Goal: Transaction & Acquisition: Purchase product/service

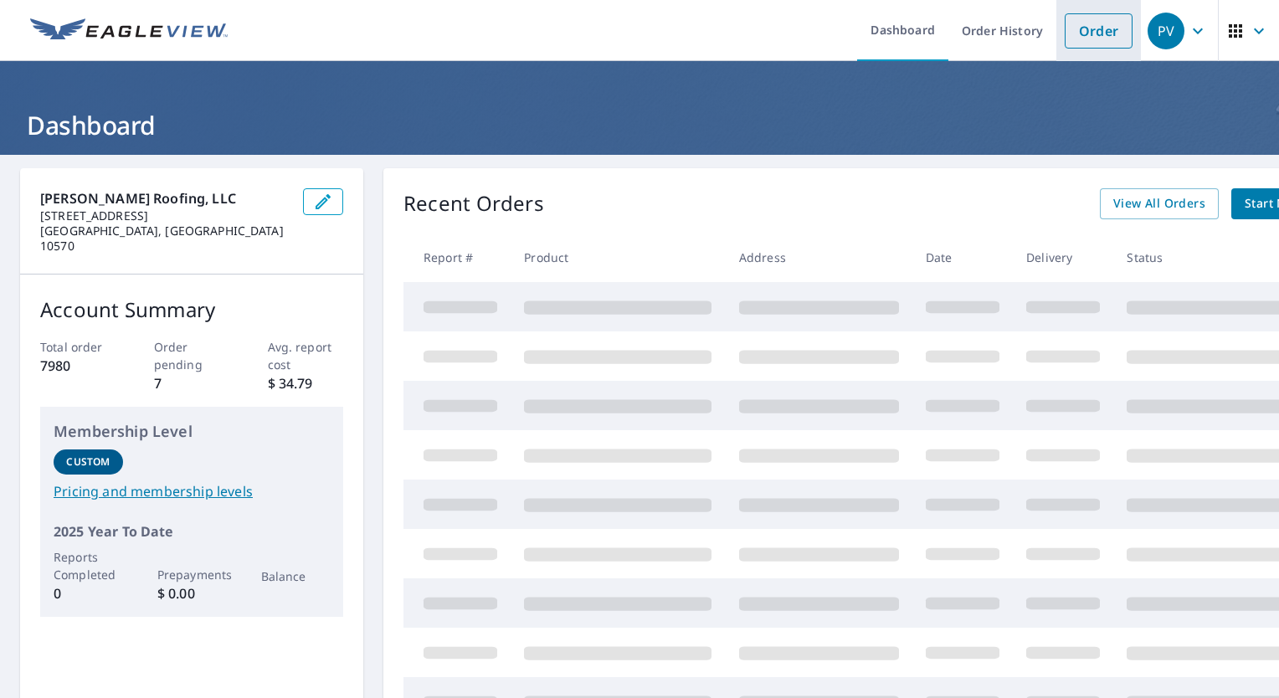
click at [1089, 23] on link "Order" at bounding box center [1099, 30] width 68 height 35
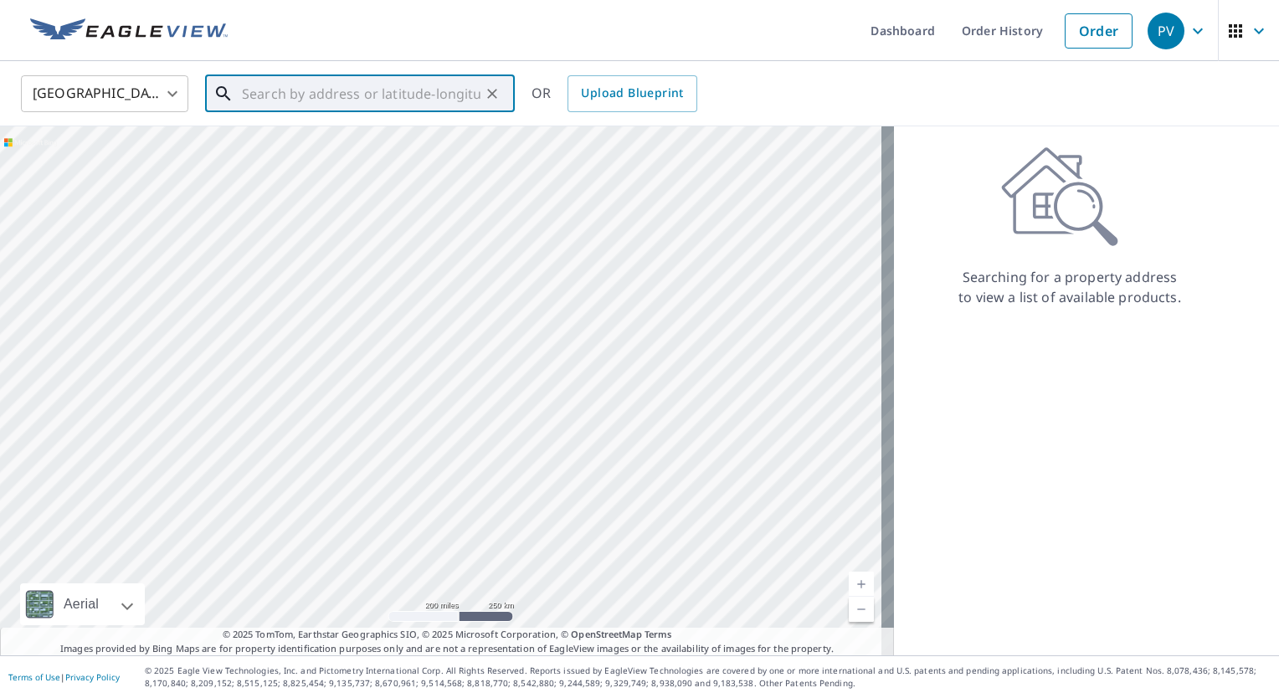
click at [422, 93] on input "text" at bounding box center [361, 93] width 239 height 47
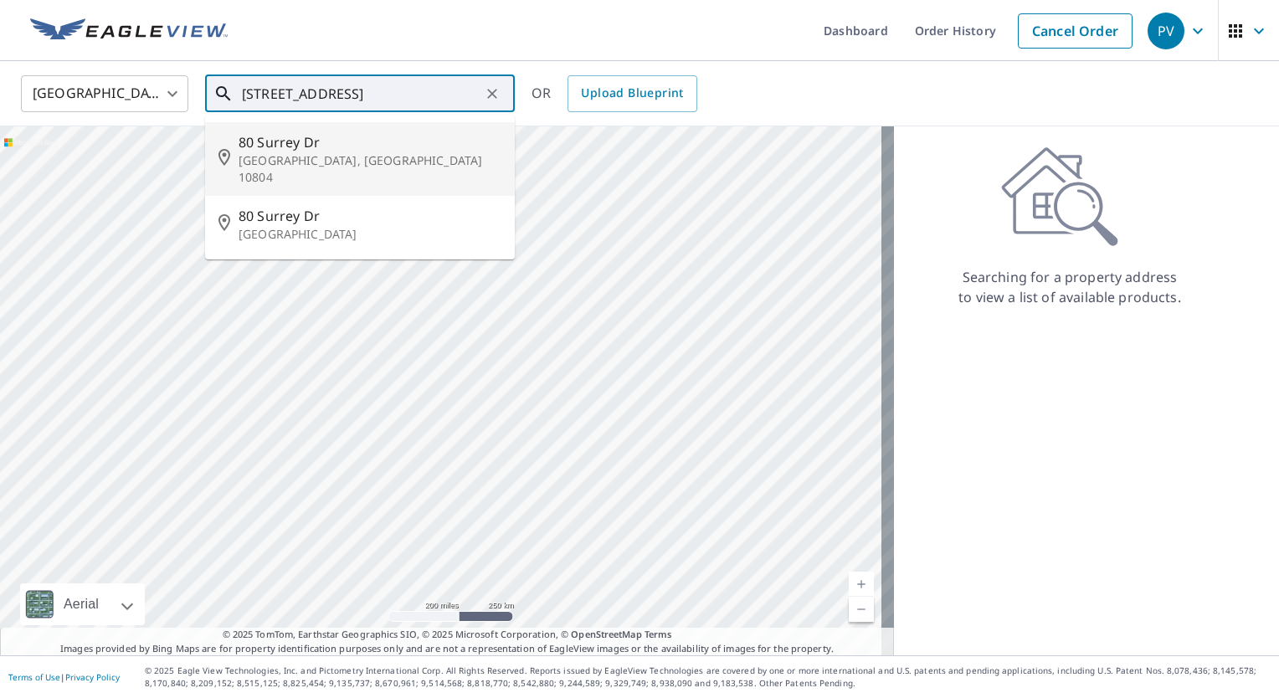
click at [360, 155] on p "[GEOGRAPHIC_DATA], [GEOGRAPHIC_DATA] 10804" at bounding box center [370, 168] width 263 height 33
type input "[STREET_ADDRESS]"
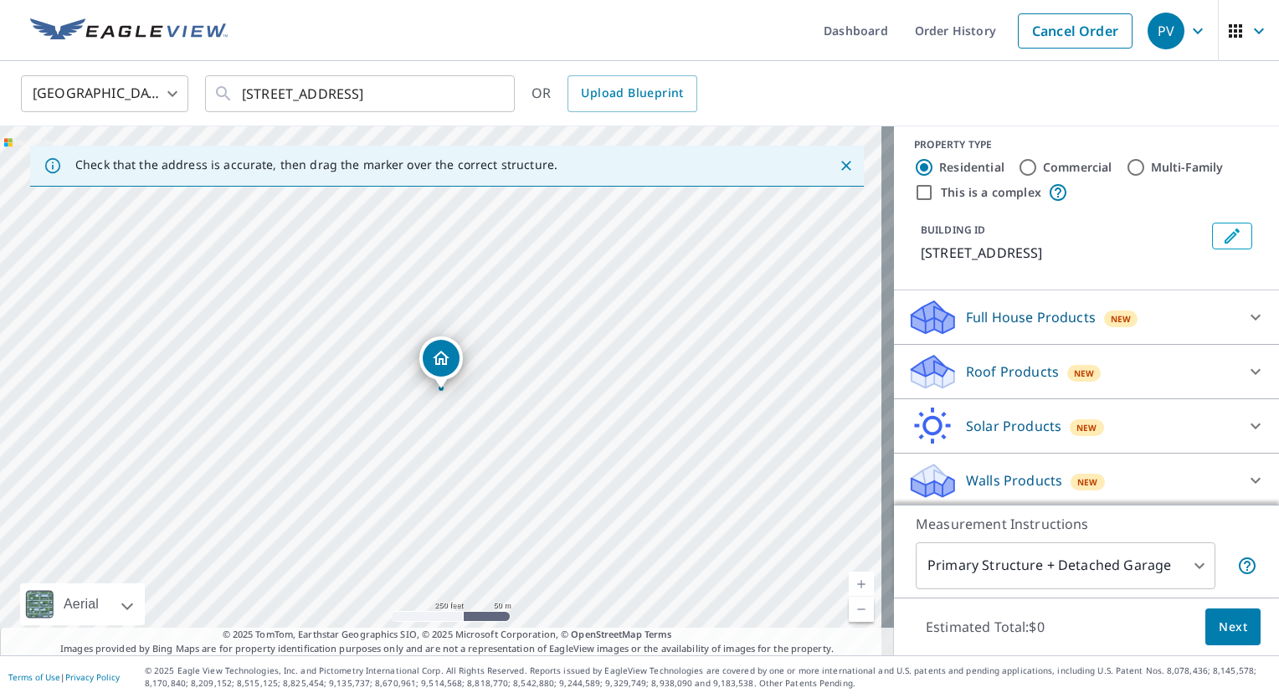
scroll to position [11, 0]
click at [1251, 370] on icon at bounding box center [1256, 371] width 10 height 6
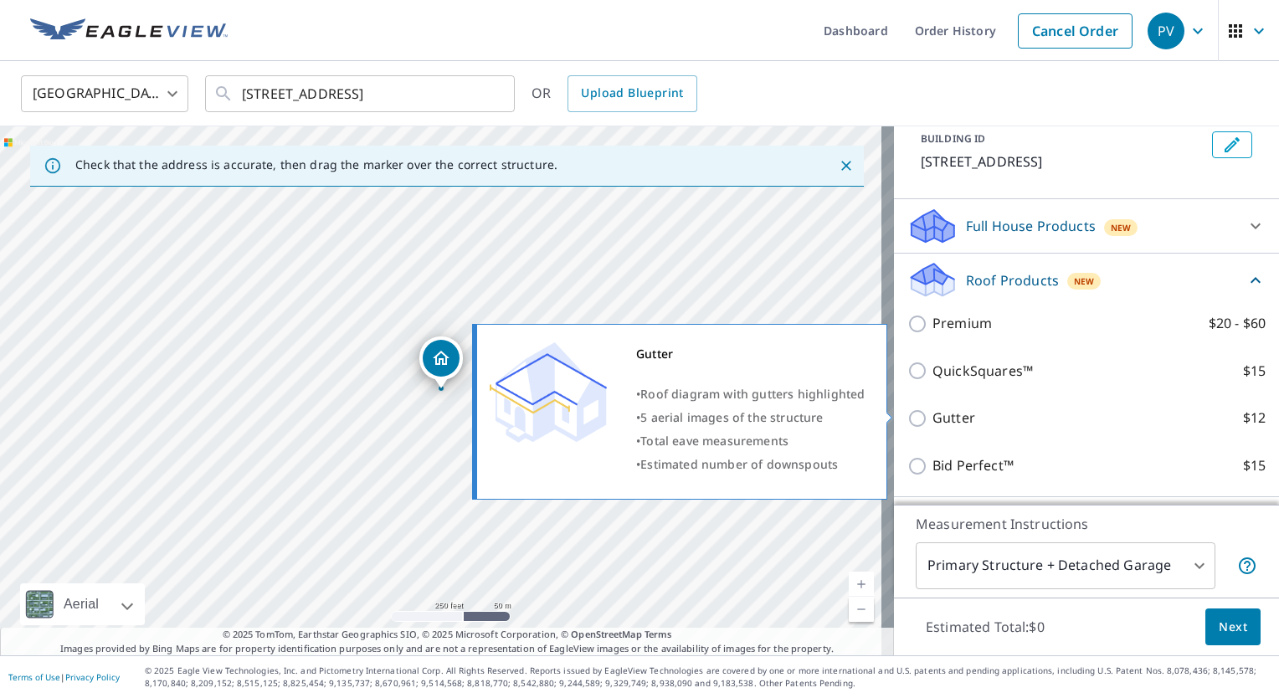
scroll to position [178, 0]
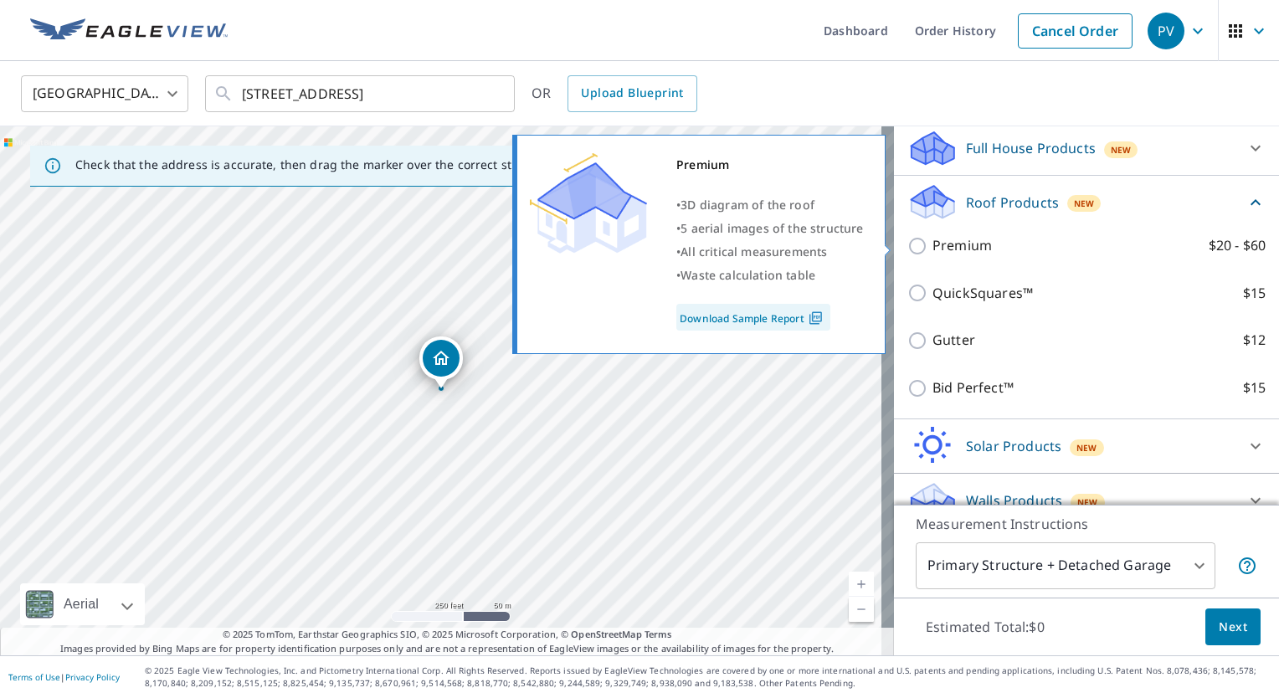
click at [908, 245] on input "Premium $20 - $60" at bounding box center [920, 246] width 25 height 20
checkbox input "true"
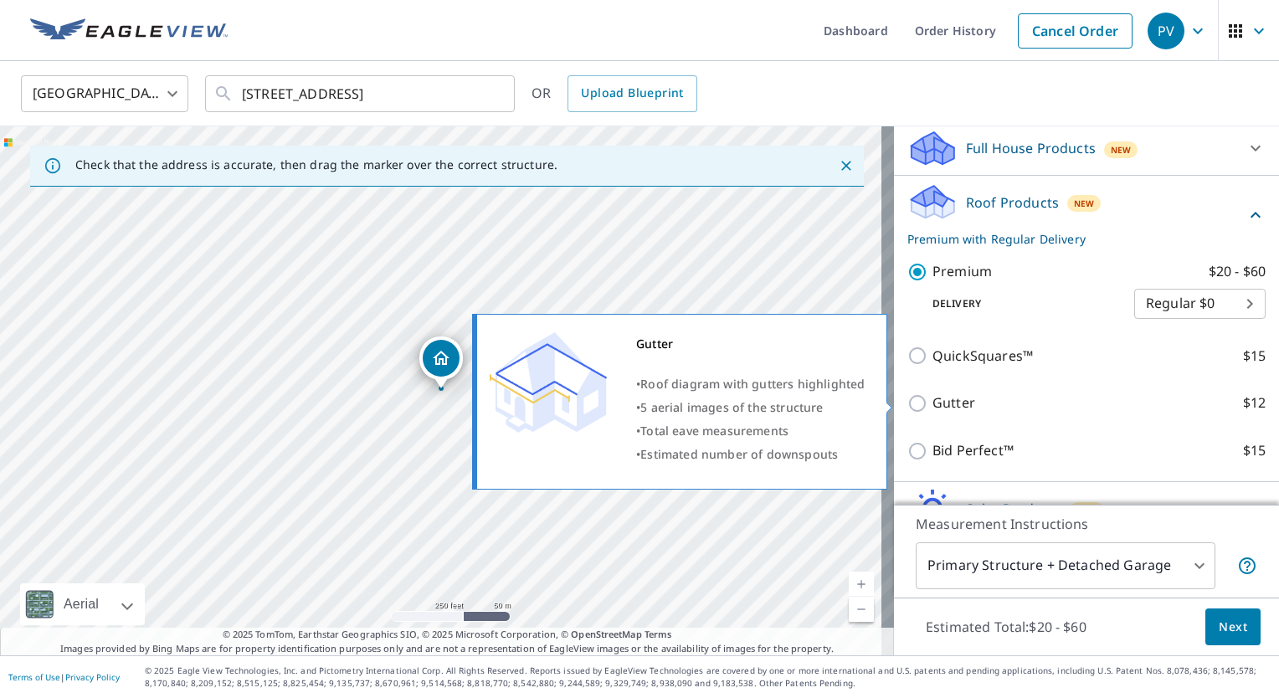
scroll to position [262, 0]
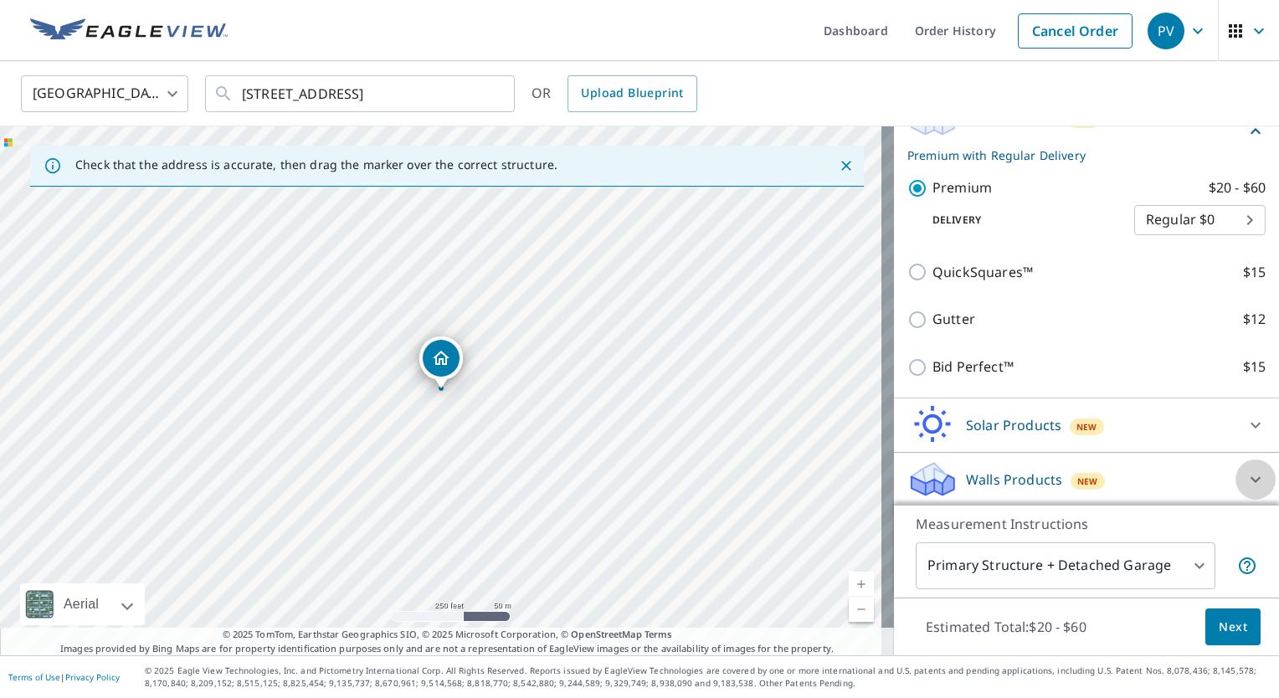
click at [1246, 476] on icon at bounding box center [1256, 480] width 20 height 20
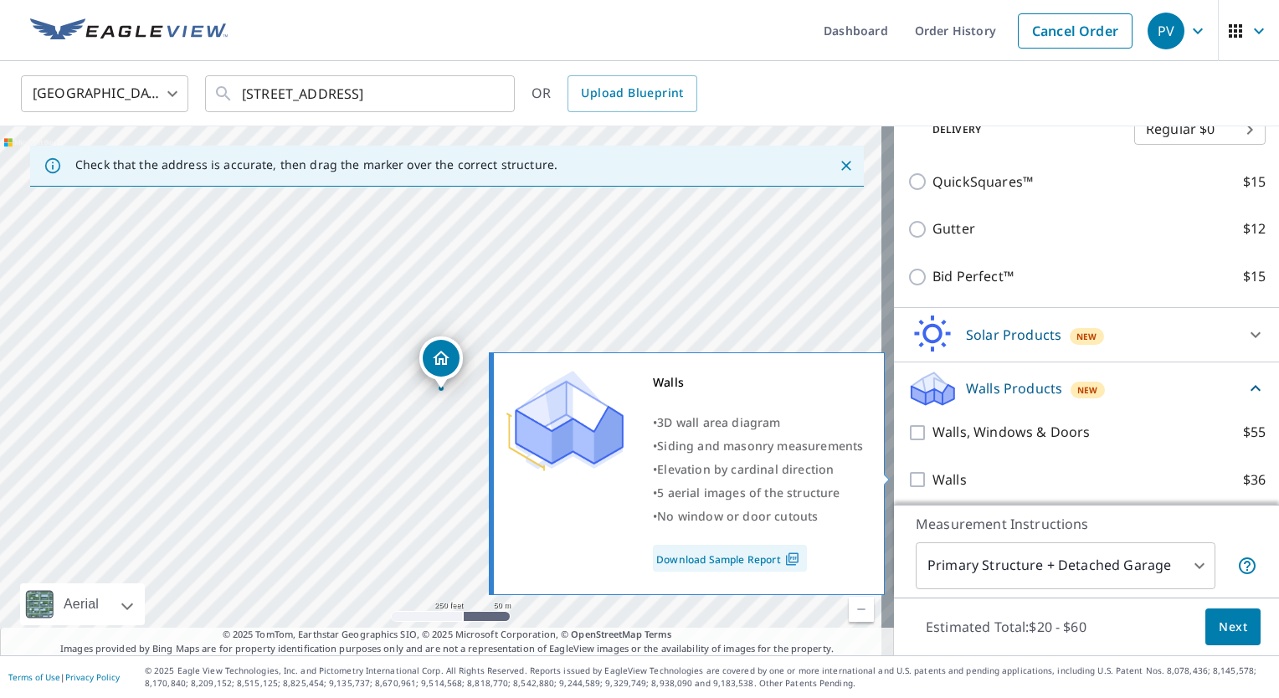
scroll to position [356, 0]
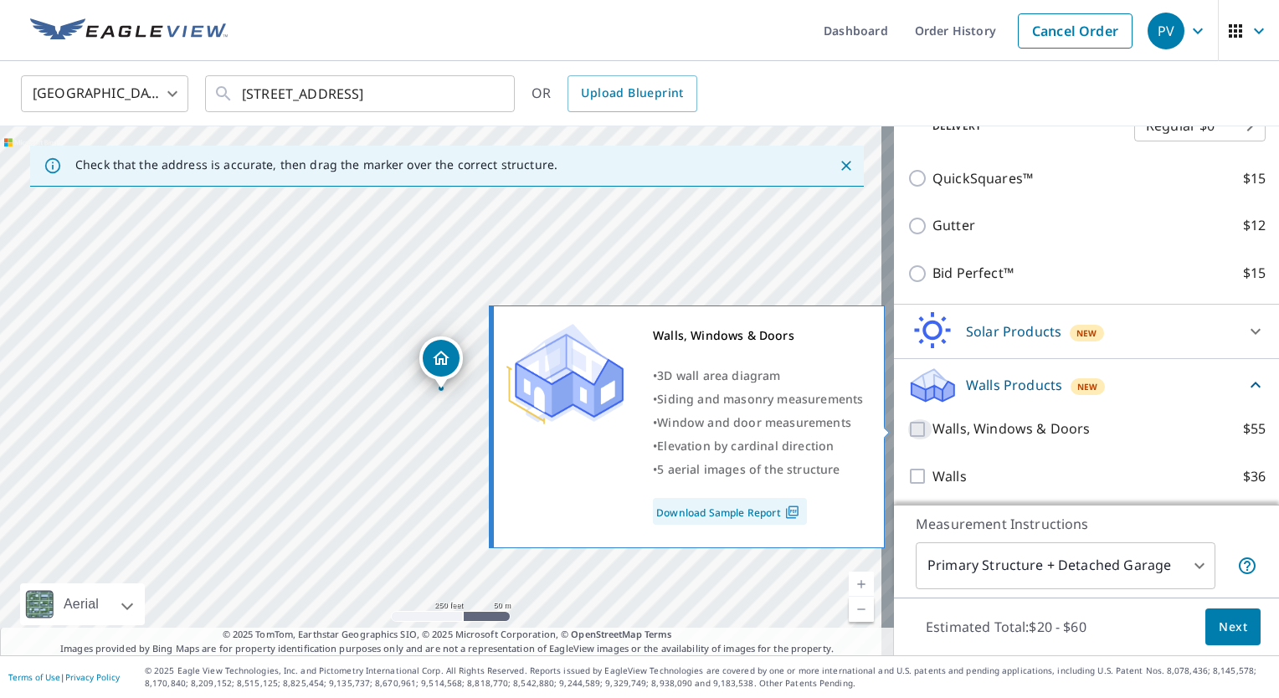
click at [908, 430] on input "Walls, Windows & Doors $55" at bounding box center [920, 430] width 25 height 20
checkbox input "true"
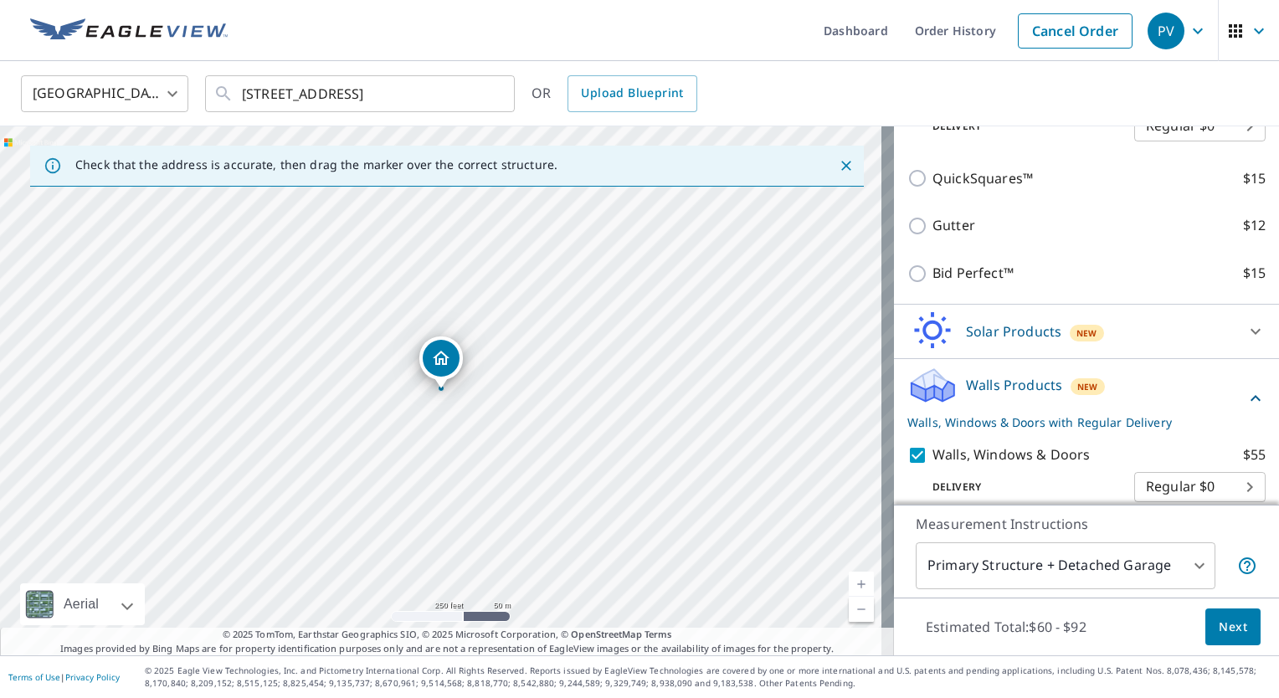
click at [1219, 625] on span "Next" at bounding box center [1233, 627] width 28 height 21
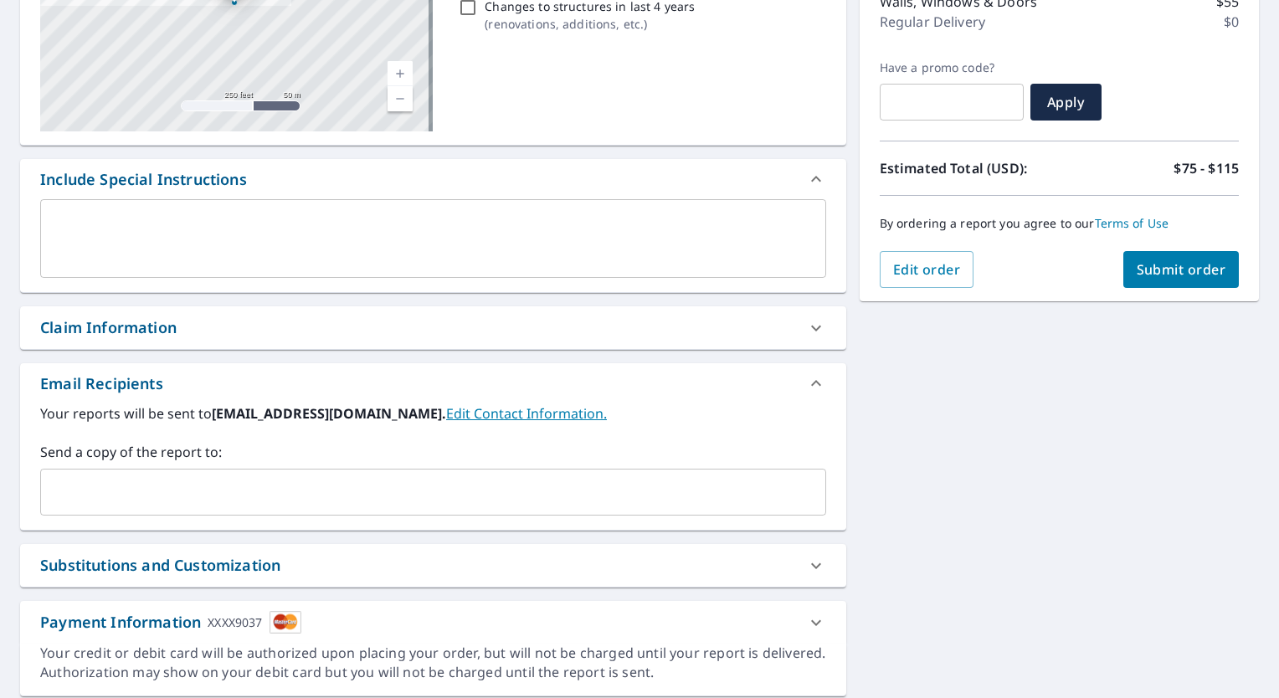
scroll to position [354, 0]
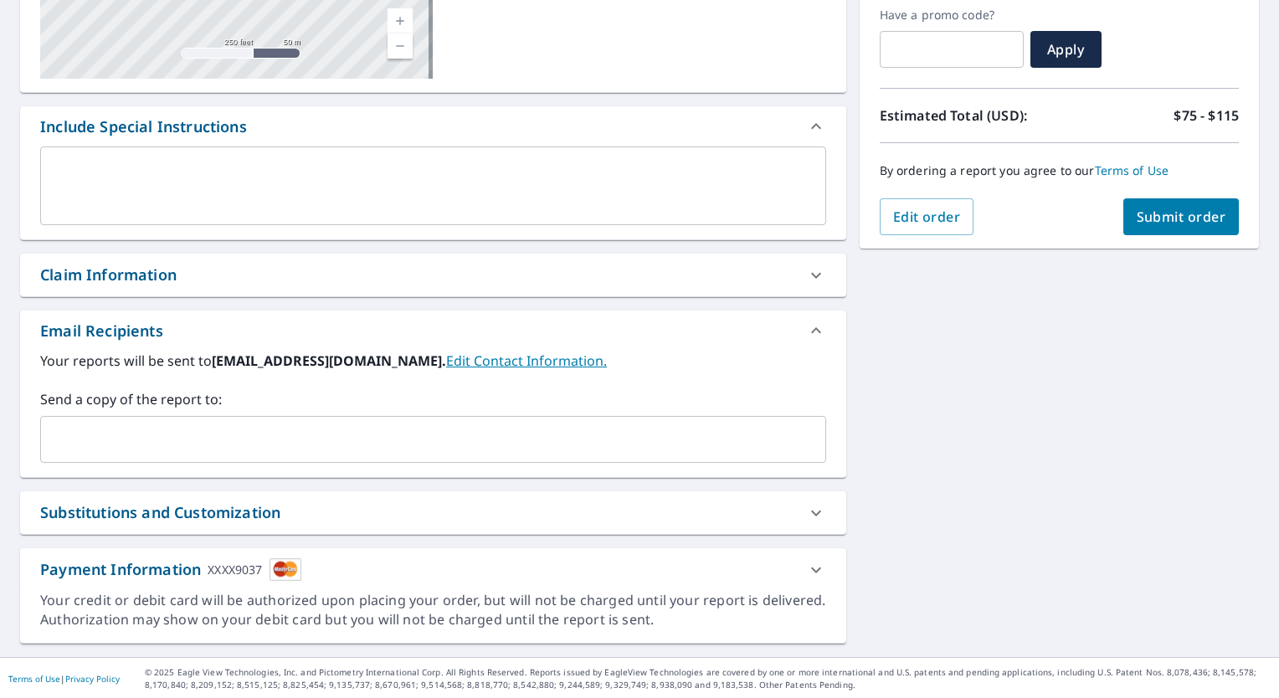
click at [811, 512] on icon at bounding box center [816, 513] width 10 height 6
checkbox input "true"
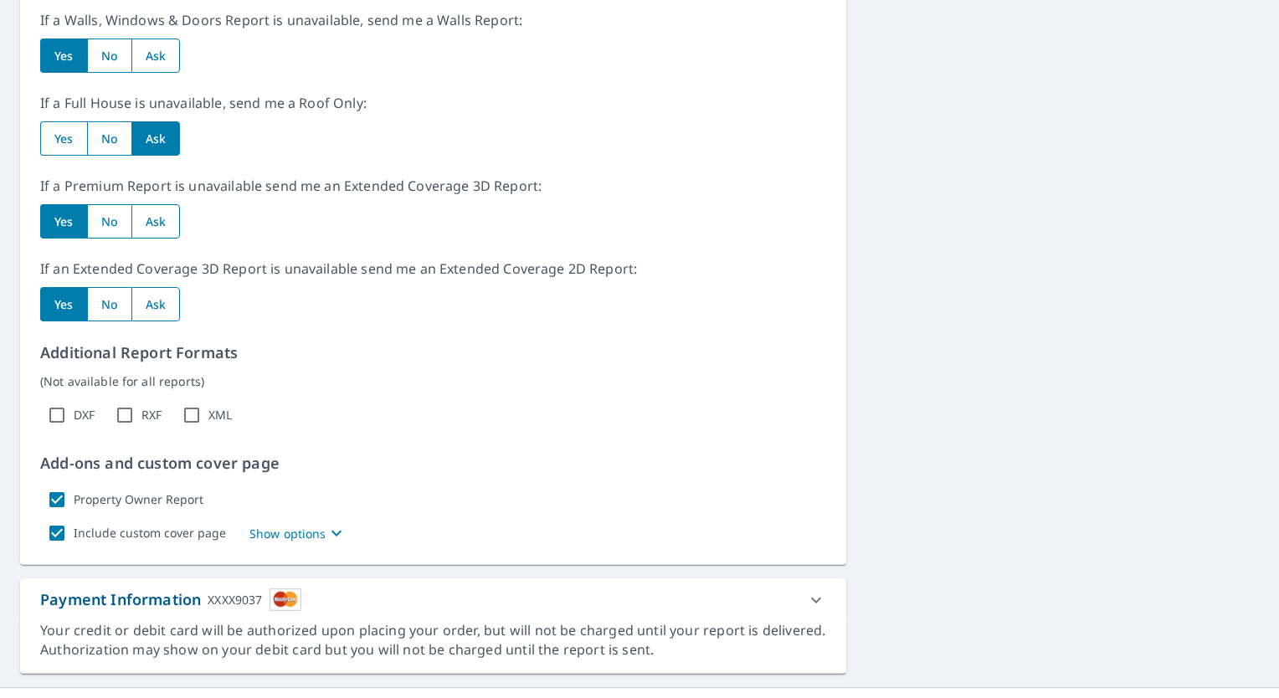
scroll to position [1024, 0]
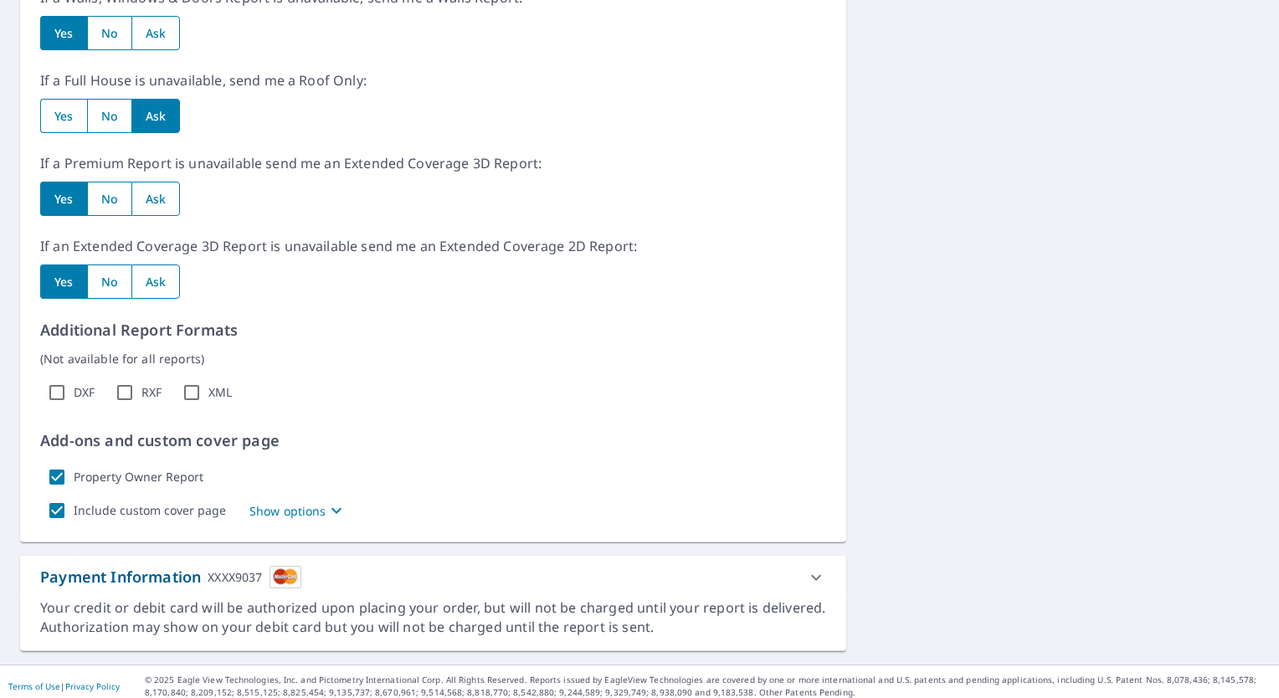
click at [57, 470] on input "Property Owner Report" at bounding box center [56, 477] width 33 height 33
checkbox input "false"
click at [55, 504] on input "Include custom cover page" at bounding box center [56, 510] width 33 height 33
checkbox input "false"
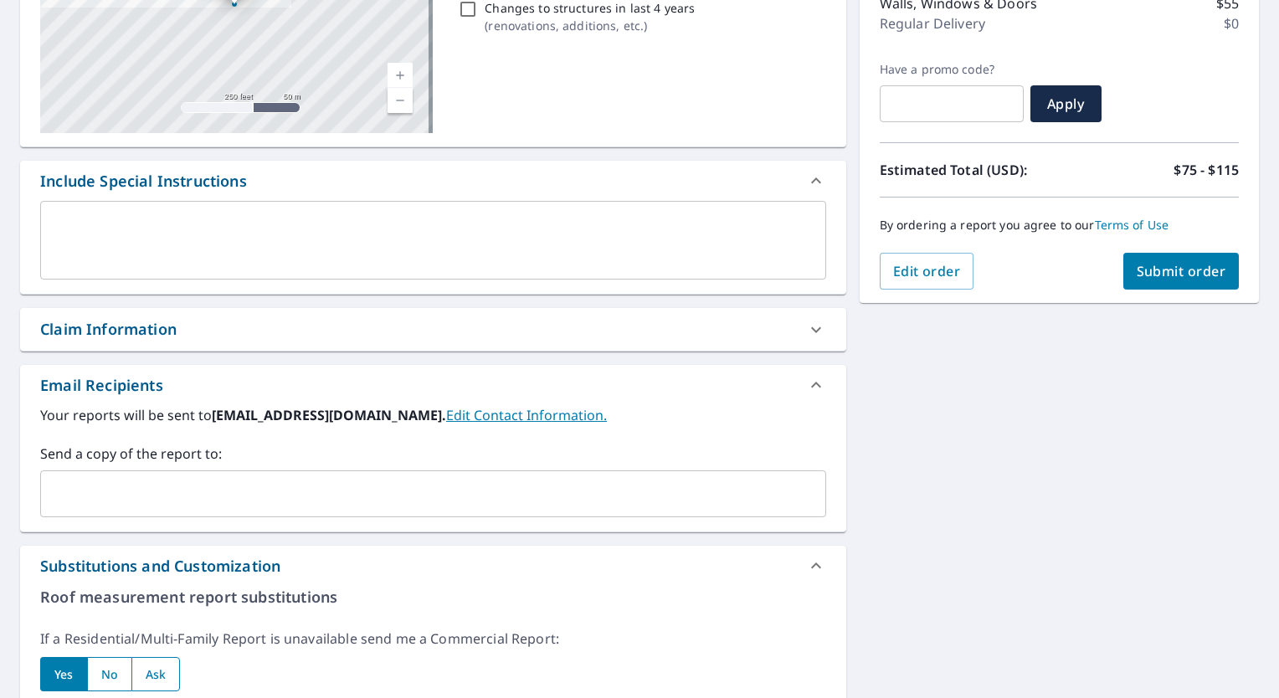
scroll to position [187, 0]
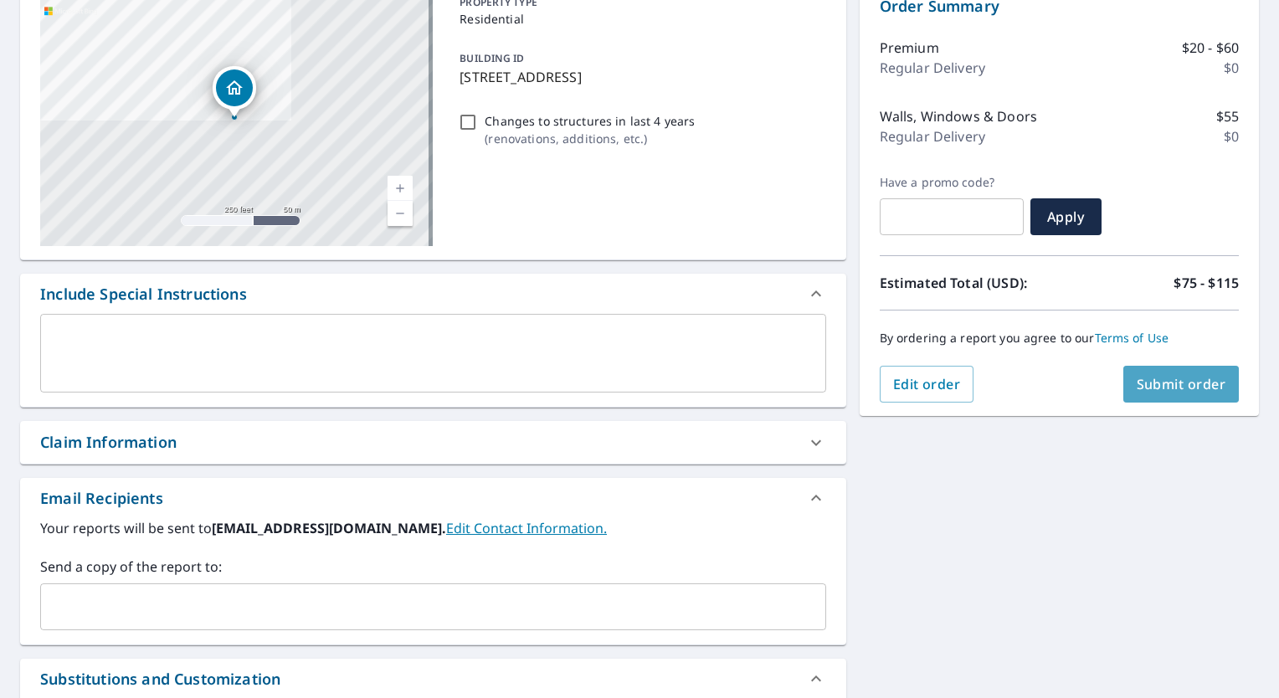
click at [1188, 389] on span "Submit order" at bounding box center [1182, 384] width 90 height 18
